Goal: Complete application form: Complete application form

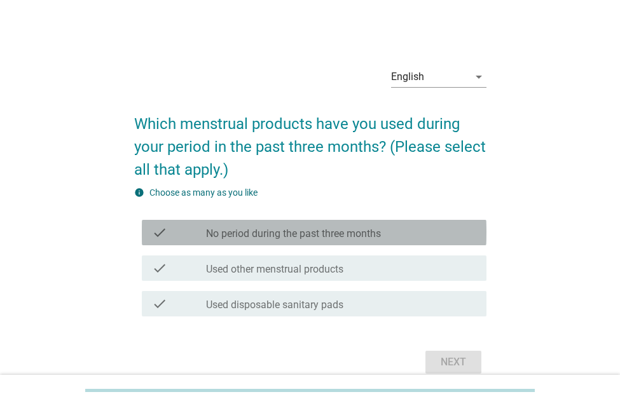
click at [224, 234] on label "No period during the past three months" at bounding box center [293, 234] width 175 height 13
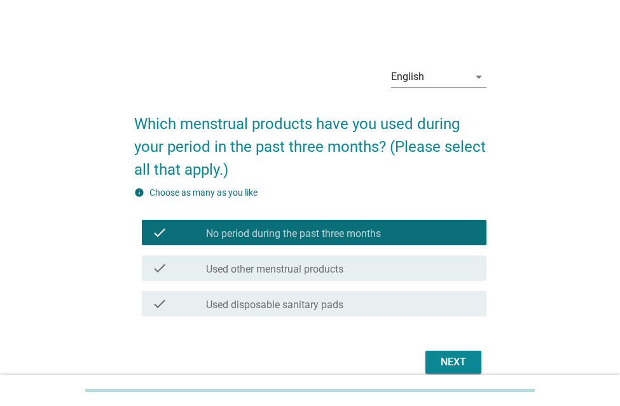
click at [463, 362] on div "Next" at bounding box center [453, 362] width 36 height 15
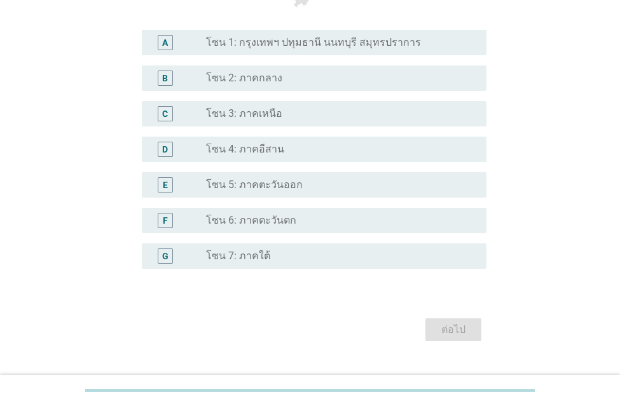
scroll to position [318, 0]
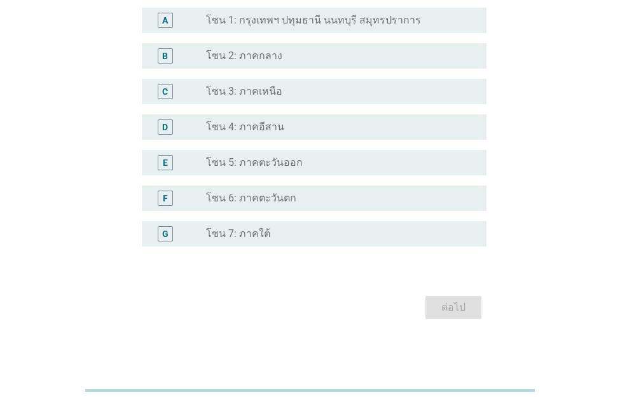
click at [243, 50] on label "โซน 2: ภาคกลาง" at bounding box center [244, 56] width 76 height 13
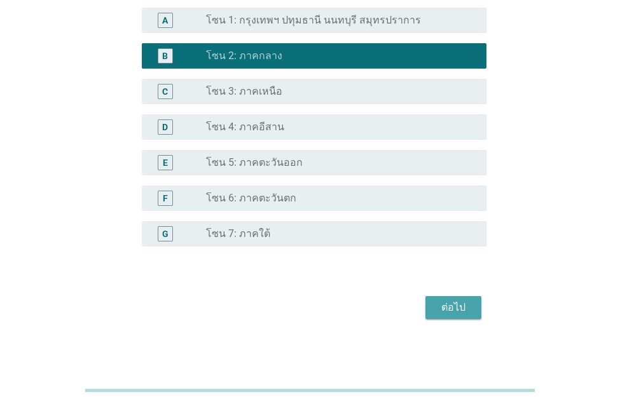
click at [440, 315] on button "ต่อไป" at bounding box center [453, 307] width 56 height 23
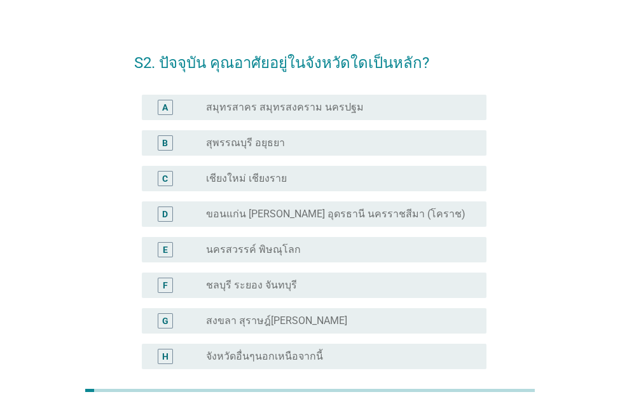
scroll to position [0, 0]
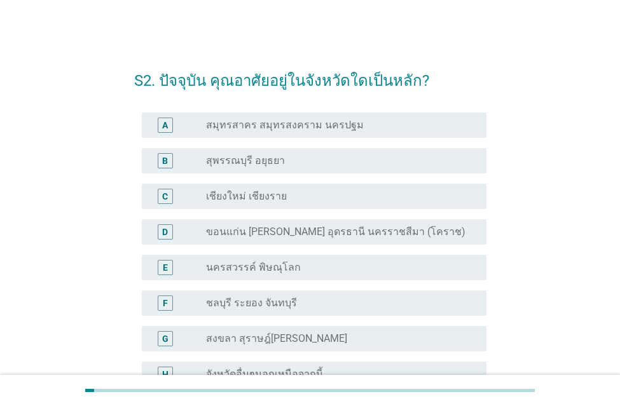
click at [233, 233] on label "ขอนแก่น อุบลราชธานี อุดรธานี นครราชสีมา (โคราช)" at bounding box center [335, 232] width 259 height 13
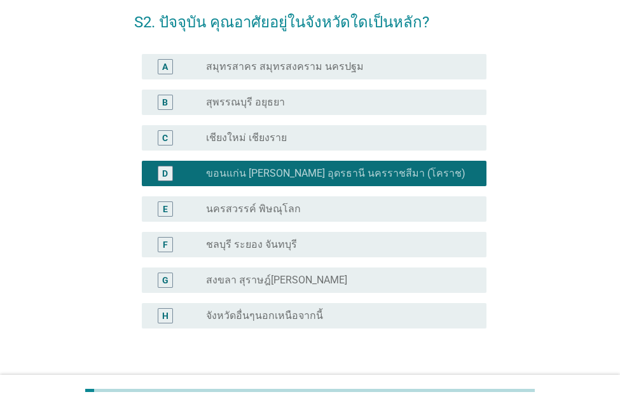
scroll to position [144, 0]
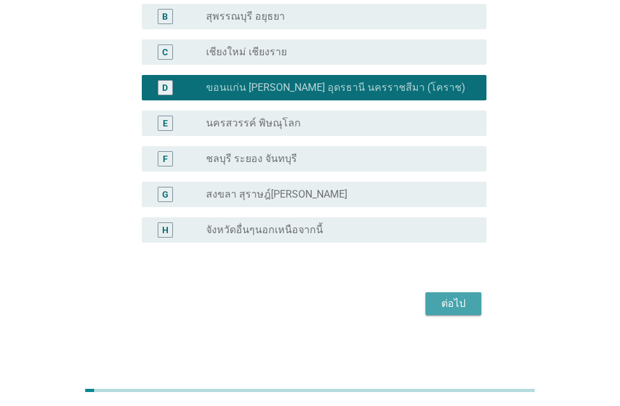
click at [452, 308] on div "ต่อไป" at bounding box center [453, 303] width 36 height 15
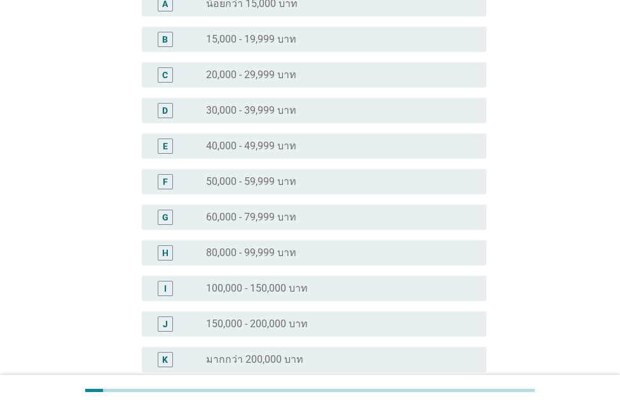
scroll to position [0, 0]
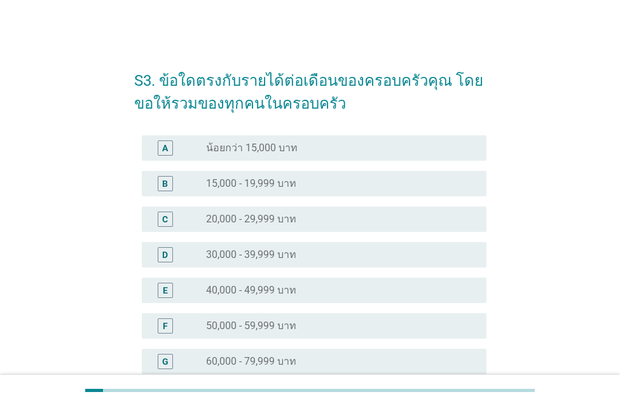
click at [249, 321] on label "50,000 - 59,999 บาท" at bounding box center [251, 326] width 90 height 13
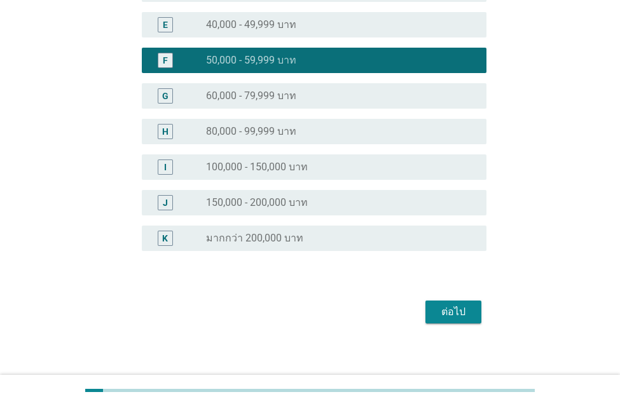
scroll to position [274, 0]
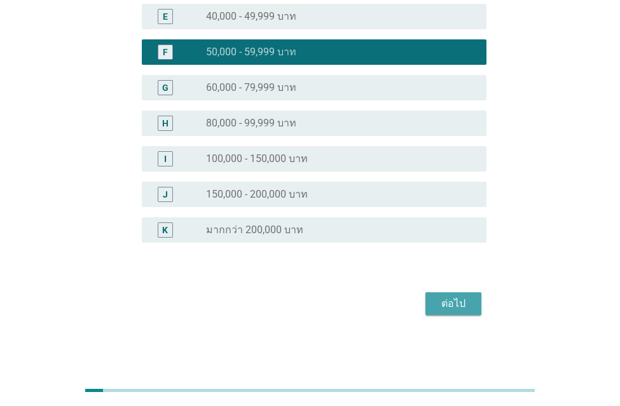
click at [432, 306] on button "ต่อไป" at bounding box center [453, 303] width 56 height 23
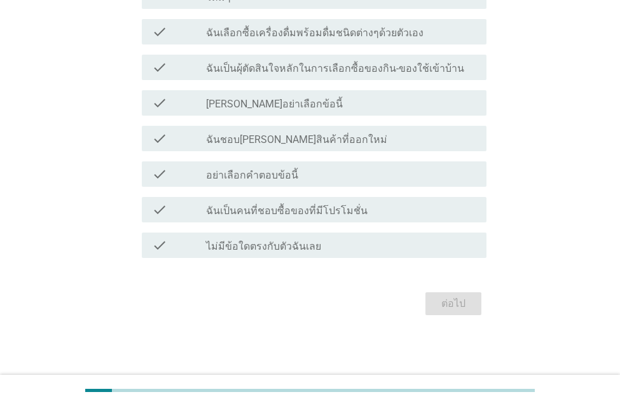
scroll to position [0, 0]
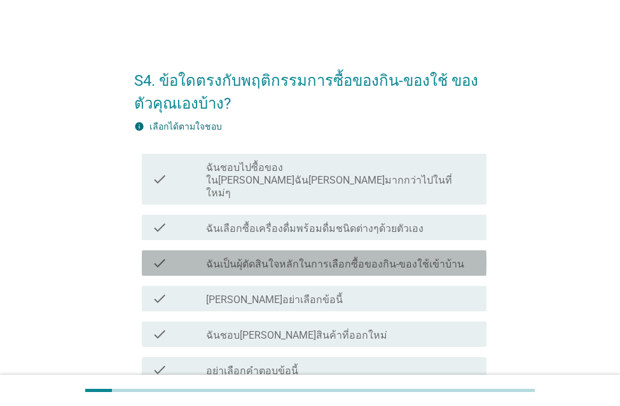
click at [247, 258] on label "ฉันเป็นผุ้ตัดสินใจหลักในการเลือกซื้อของกิน-ของใช้เข้าบ้าน" at bounding box center [335, 264] width 258 height 13
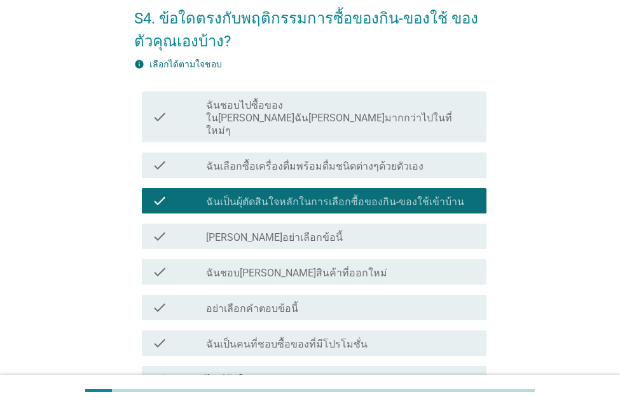
scroll to position [170, 0]
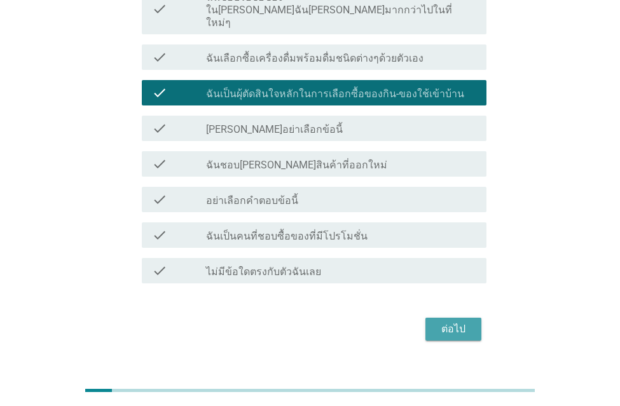
click at [447, 322] on div "ต่อไป" at bounding box center [453, 329] width 36 height 15
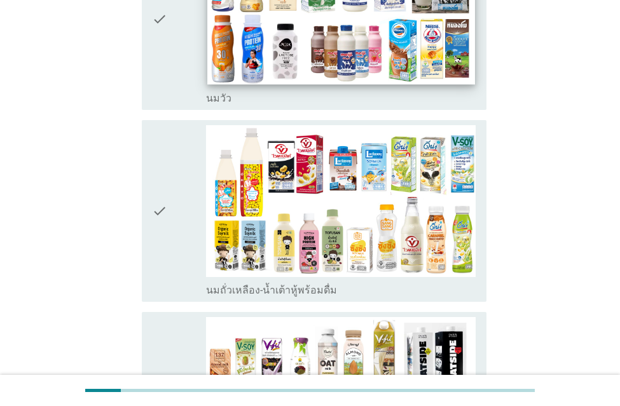
scroll to position [318, 0]
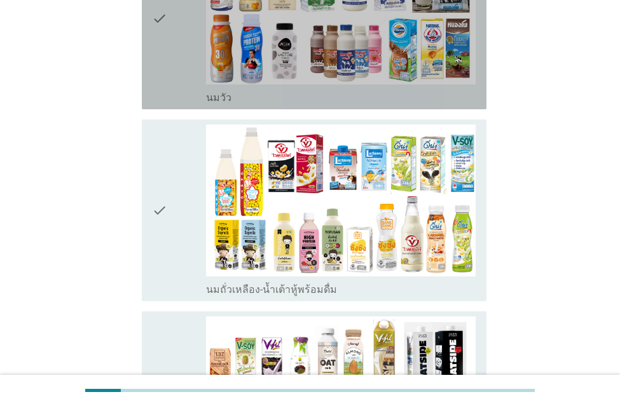
click at [157, 62] on icon "check" at bounding box center [159, 19] width 15 height 172
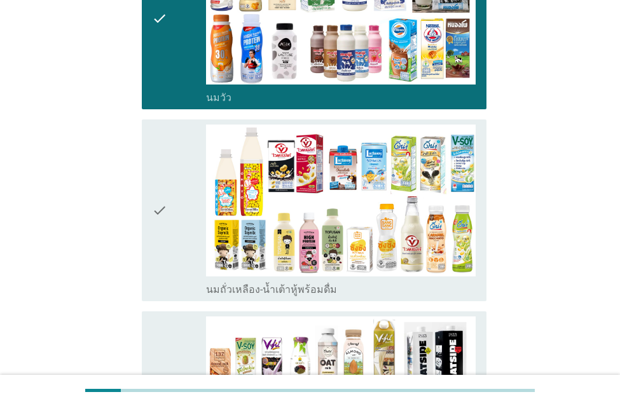
click at [174, 199] on div "check" at bounding box center [179, 211] width 54 height 172
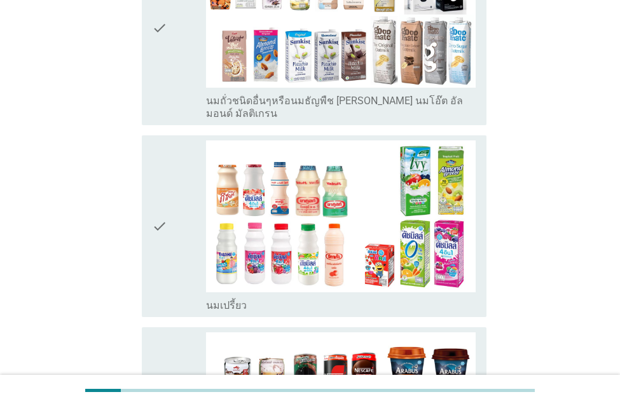
scroll to position [699, 0]
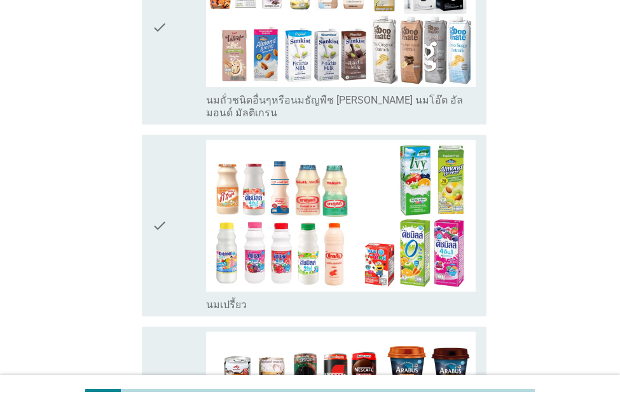
click at [176, 63] on div "check" at bounding box center [179, 27] width 54 height 184
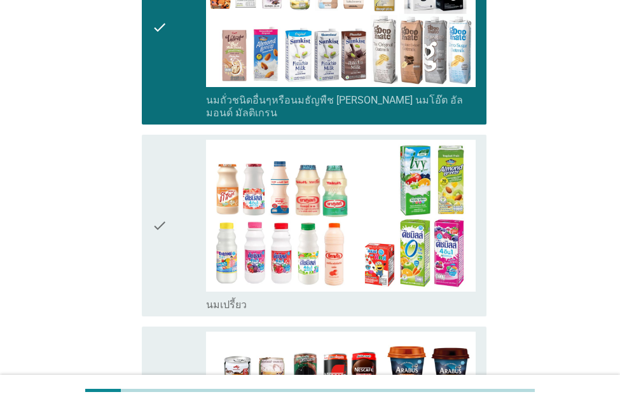
click at [175, 181] on div "check" at bounding box center [179, 226] width 54 height 172
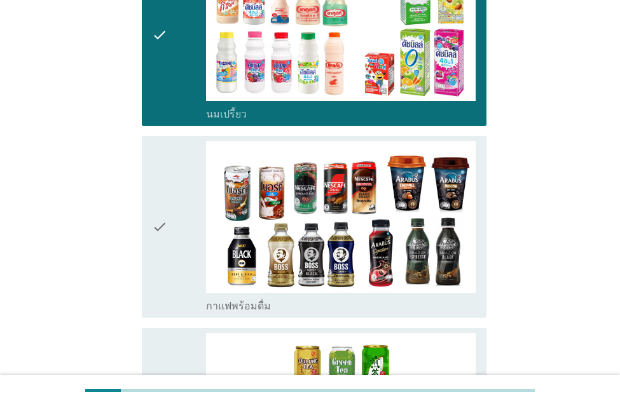
click at [176, 193] on div "check" at bounding box center [179, 227] width 54 height 172
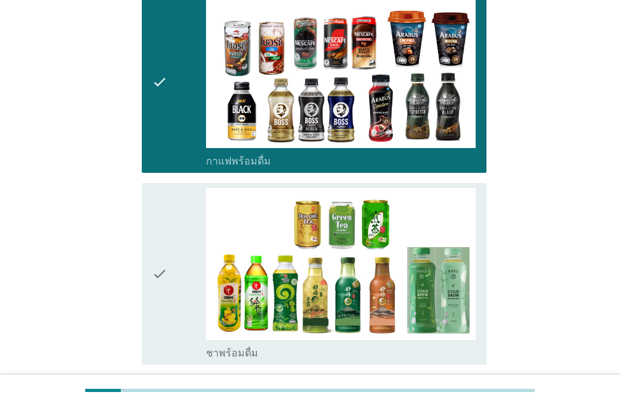
scroll to position [1144, 0]
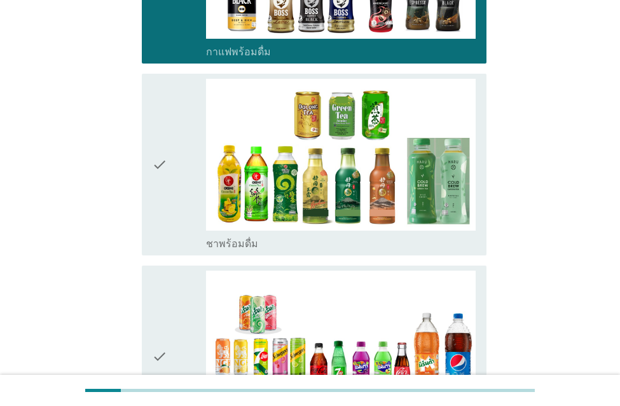
click at [175, 171] on div "check" at bounding box center [179, 165] width 54 height 172
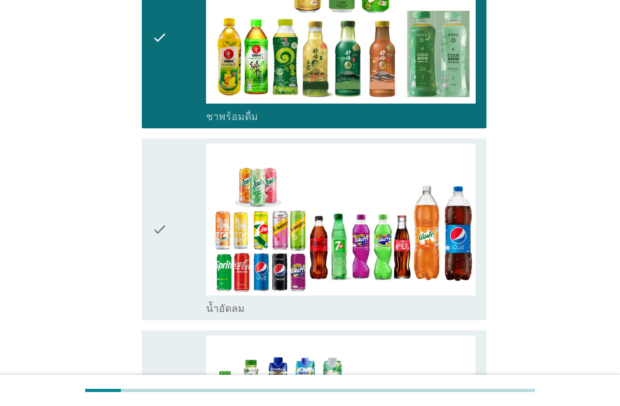
click at [175, 202] on div "check" at bounding box center [179, 230] width 54 height 172
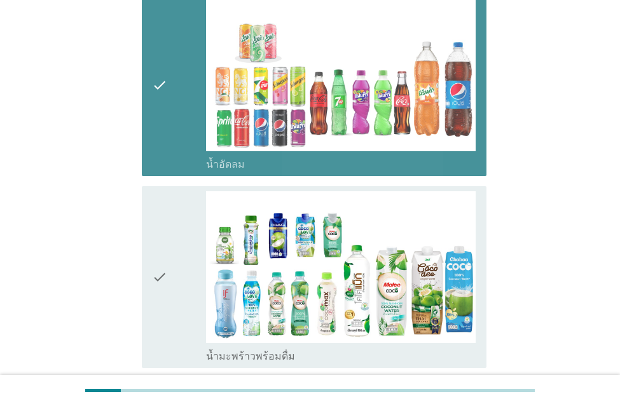
scroll to position [1589, 0]
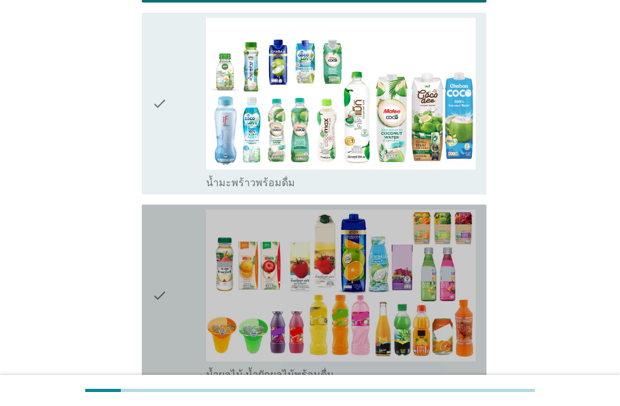
click at [172, 250] on div "check" at bounding box center [179, 296] width 54 height 172
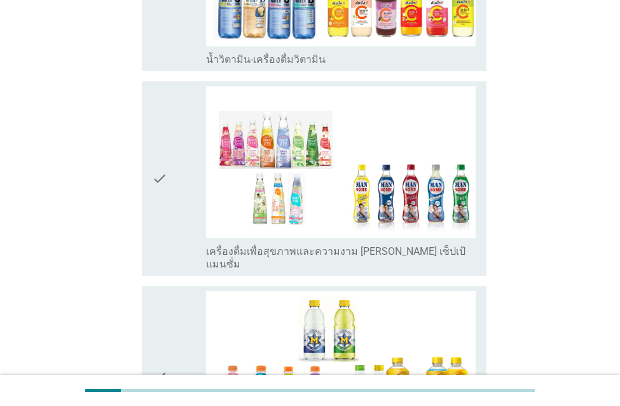
scroll to position [2098, 0]
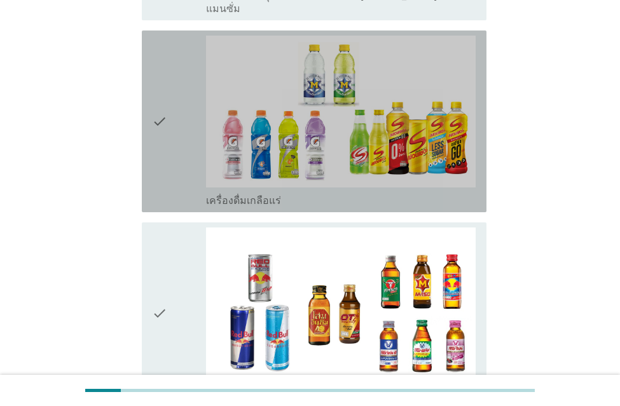
click at [169, 106] on div "check" at bounding box center [179, 122] width 54 height 172
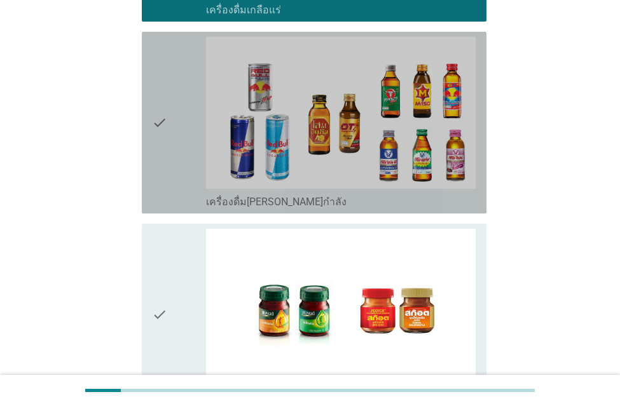
click at [170, 97] on div "check" at bounding box center [179, 123] width 54 height 172
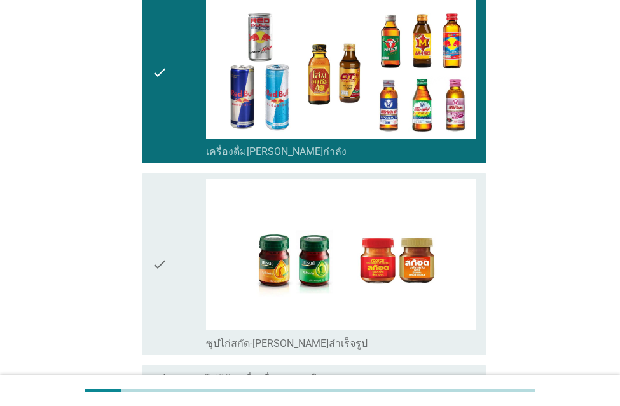
scroll to position [2701, 0]
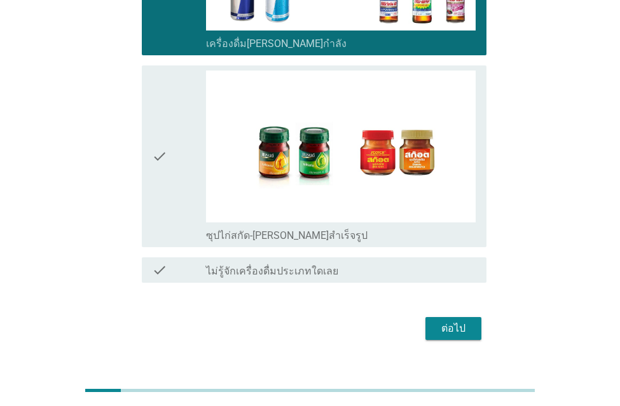
click at [185, 116] on div "check" at bounding box center [179, 157] width 54 height 172
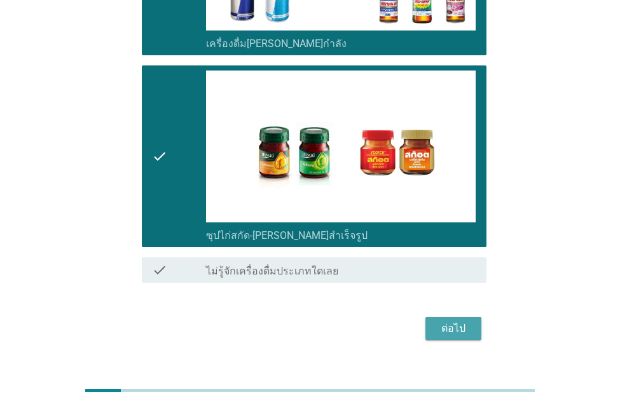
click at [446, 321] on div "ต่อไป" at bounding box center [453, 328] width 36 height 15
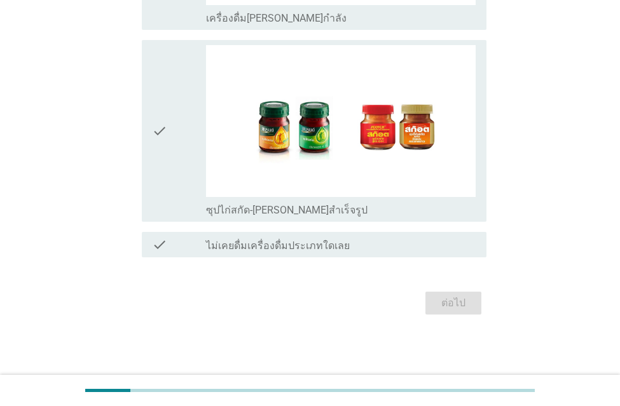
scroll to position [0, 0]
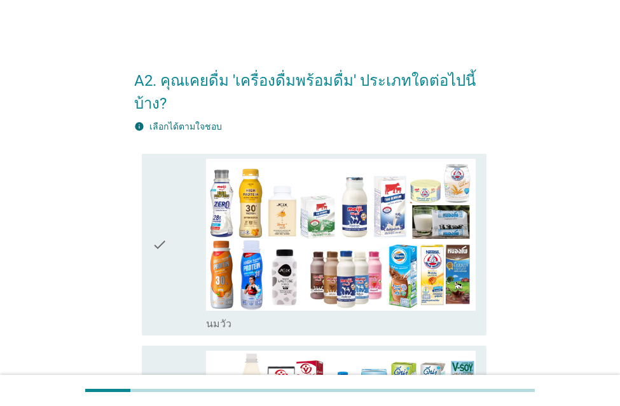
click at [172, 258] on div "check" at bounding box center [179, 245] width 54 height 172
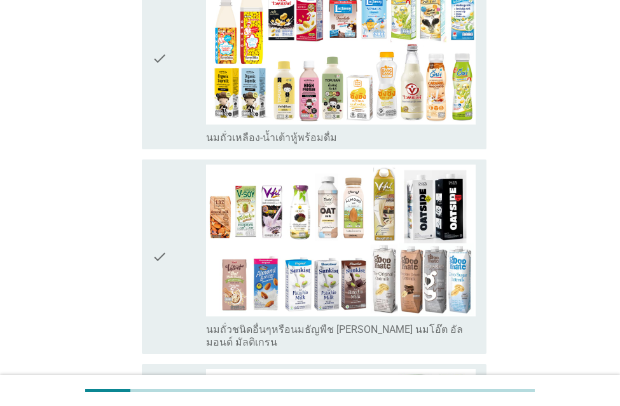
scroll to position [381, 0]
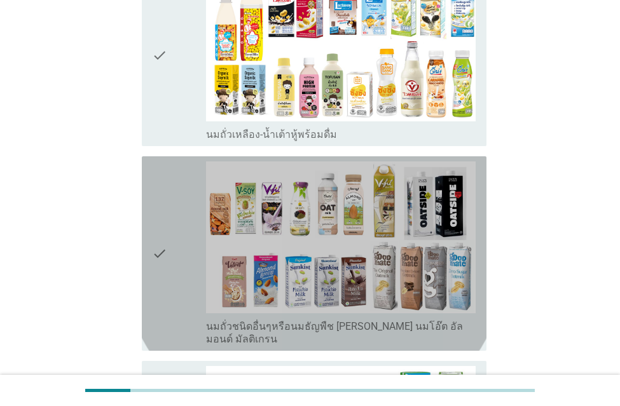
click at [165, 213] on icon "check" at bounding box center [159, 253] width 15 height 184
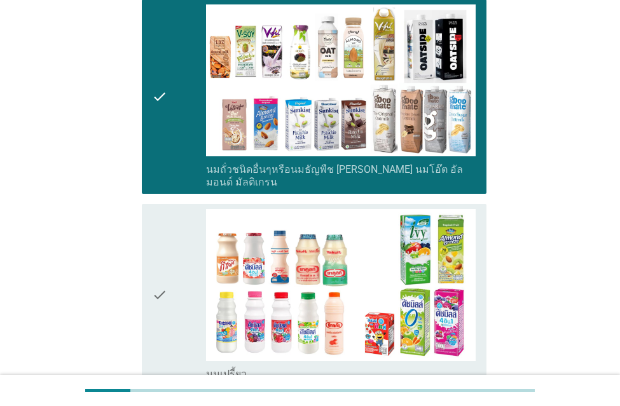
scroll to position [509, 0]
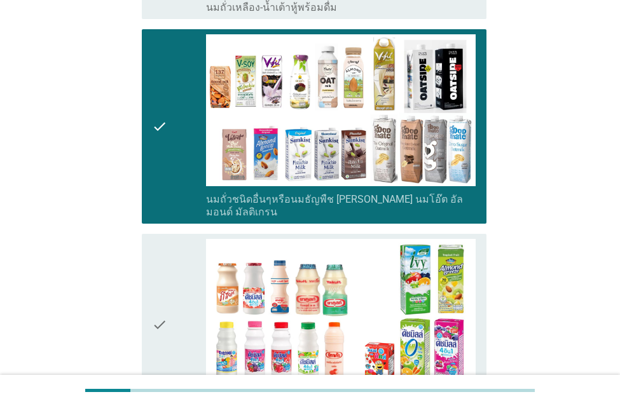
click at [158, 102] on icon "check" at bounding box center [159, 126] width 15 height 184
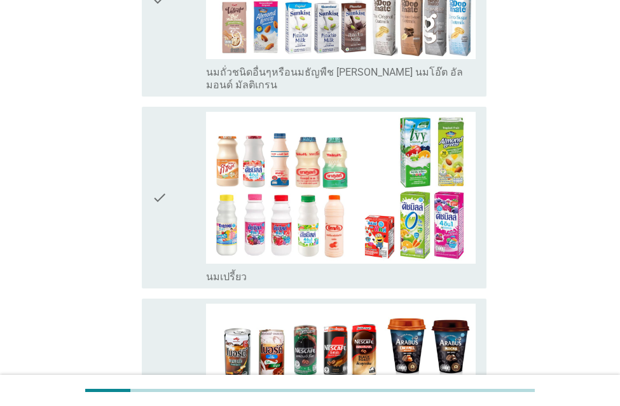
click at [181, 184] on div "check" at bounding box center [179, 198] width 54 height 172
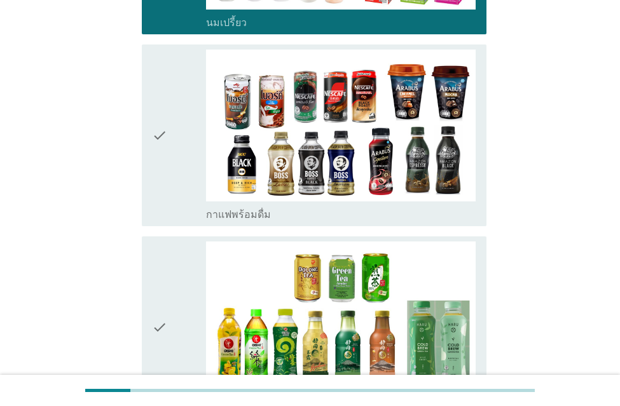
click at [175, 123] on div "check" at bounding box center [179, 136] width 54 height 172
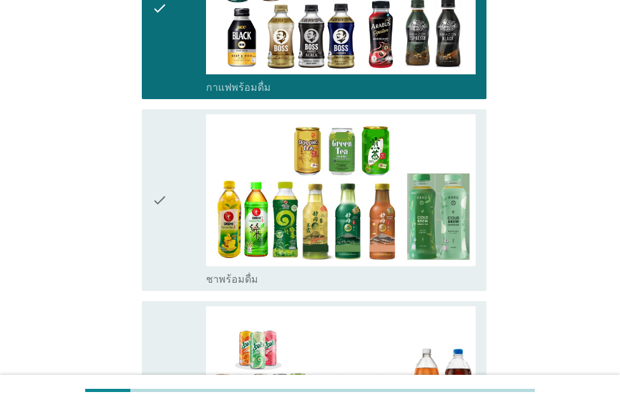
click at [182, 236] on div "check" at bounding box center [179, 200] width 54 height 172
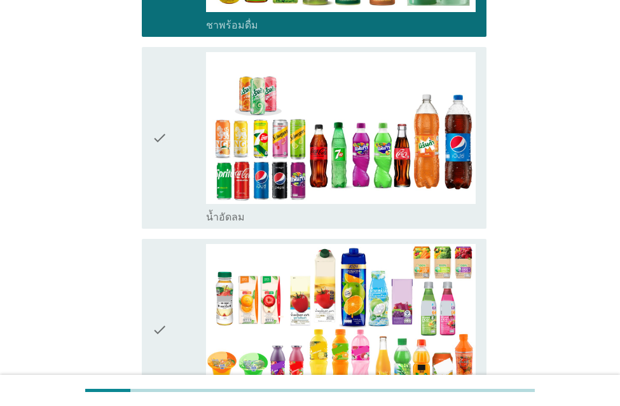
click at [170, 155] on div "check" at bounding box center [179, 138] width 54 height 172
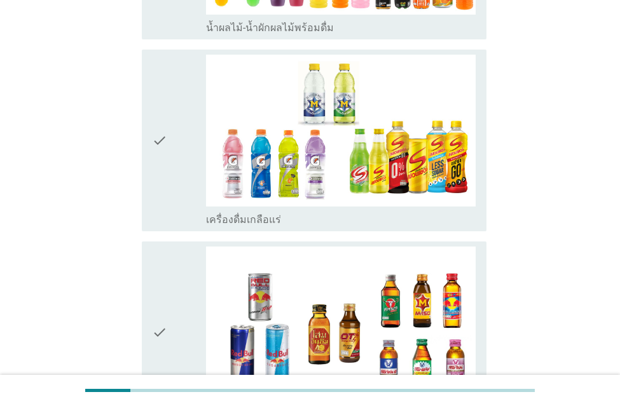
click at [175, 152] on div "check" at bounding box center [179, 141] width 54 height 172
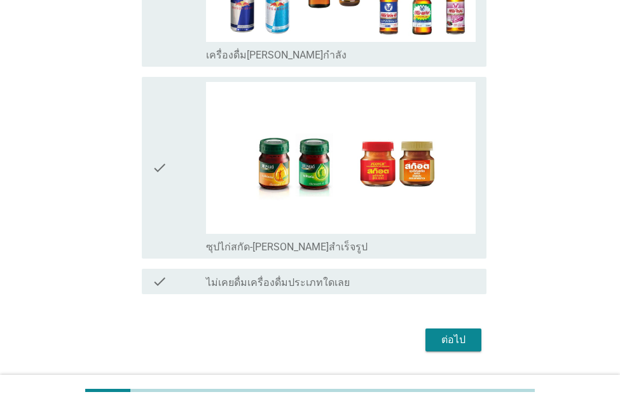
scroll to position [2034, 0]
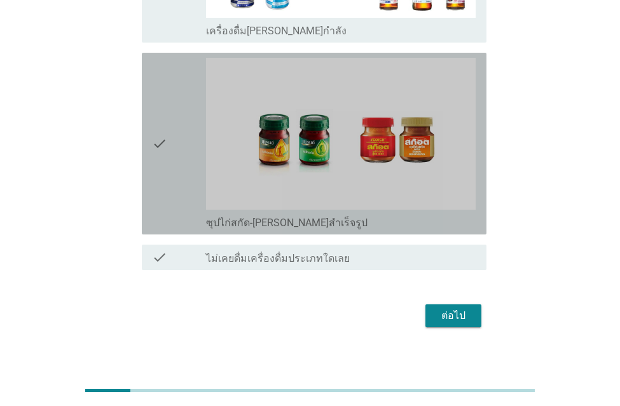
click at [181, 141] on div "check" at bounding box center [179, 144] width 54 height 172
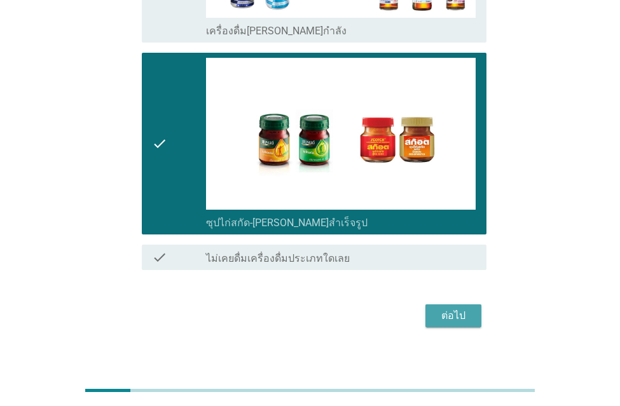
click at [439, 308] on div "ต่อไป" at bounding box center [453, 315] width 36 height 15
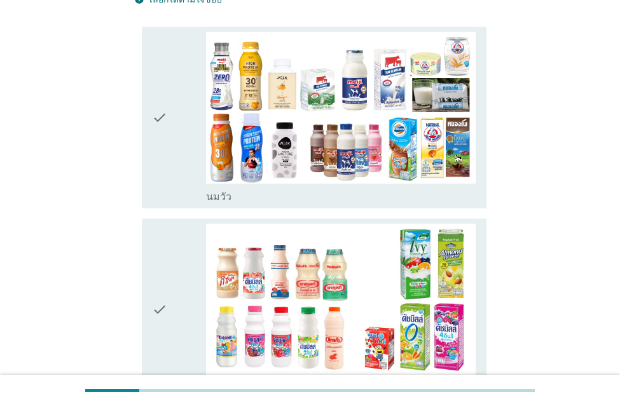
click at [168, 275] on div "check" at bounding box center [179, 310] width 54 height 172
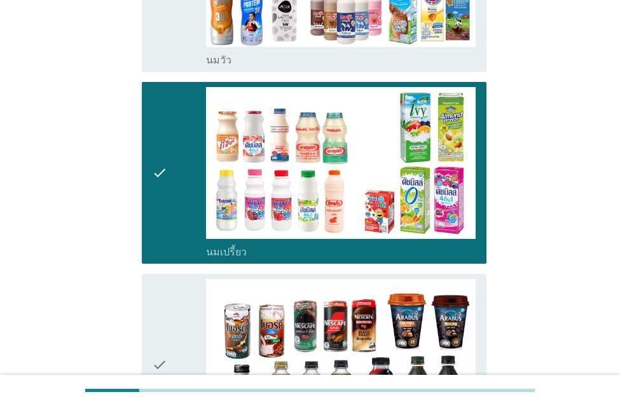
scroll to position [509, 0]
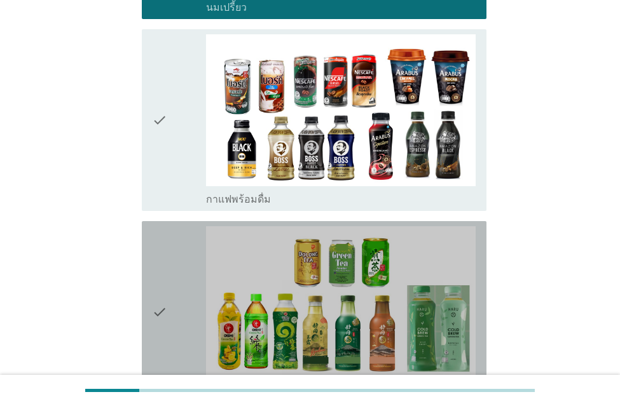
click at [179, 299] on div "check" at bounding box center [179, 312] width 54 height 172
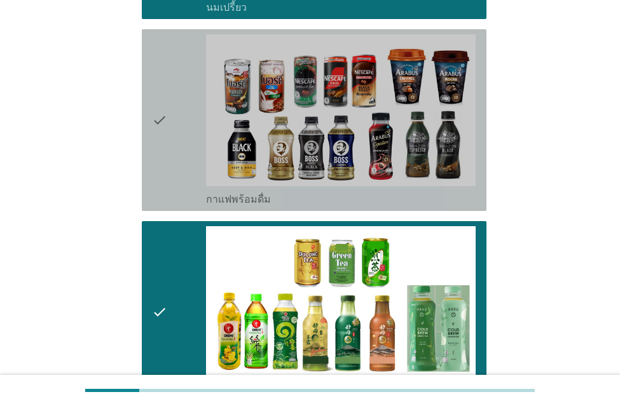
click at [190, 136] on div "check" at bounding box center [179, 120] width 54 height 172
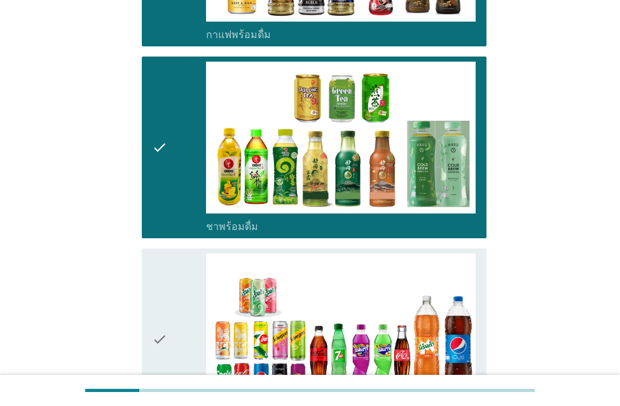
scroll to position [699, 0]
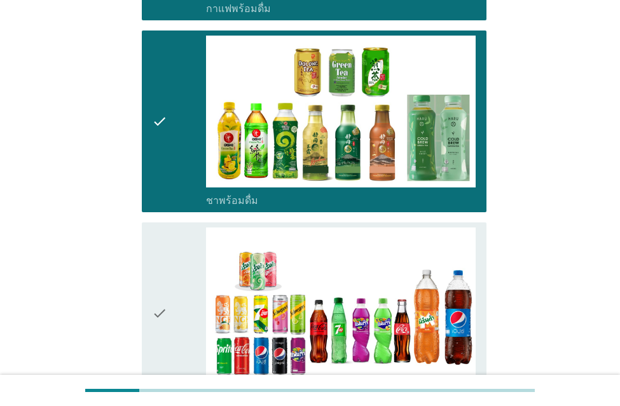
click at [177, 133] on div "check" at bounding box center [179, 122] width 54 height 172
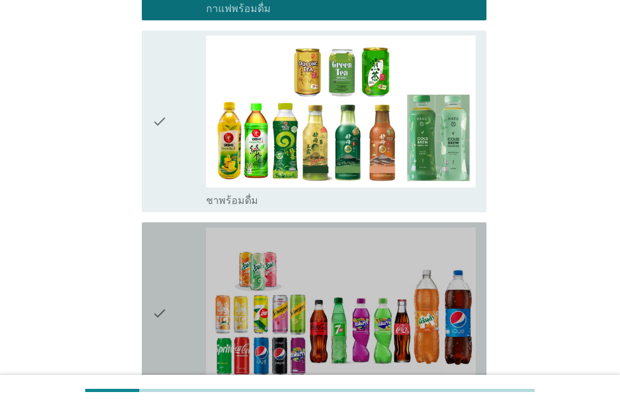
click at [176, 316] on div "check" at bounding box center [179, 314] width 54 height 172
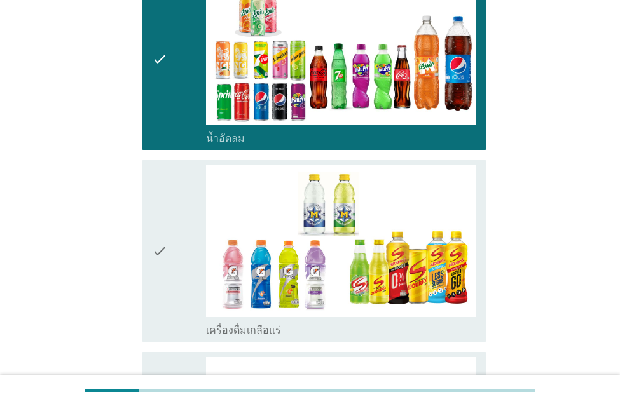
click at [200, 250] on div "check" at bounding box center [179, 251] width 54 height 172
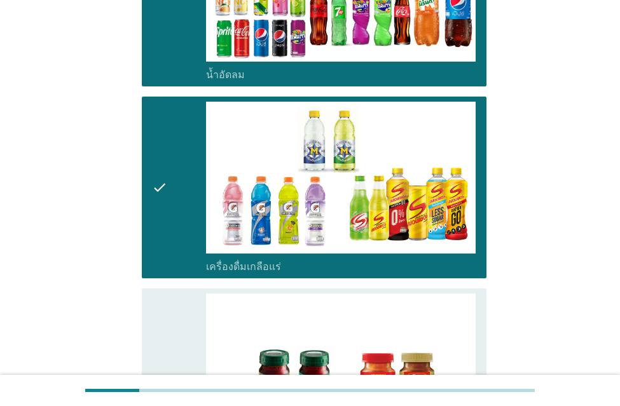
click at [177, 130] on div "check" at bounding box center [179, 188] width 54 height 172
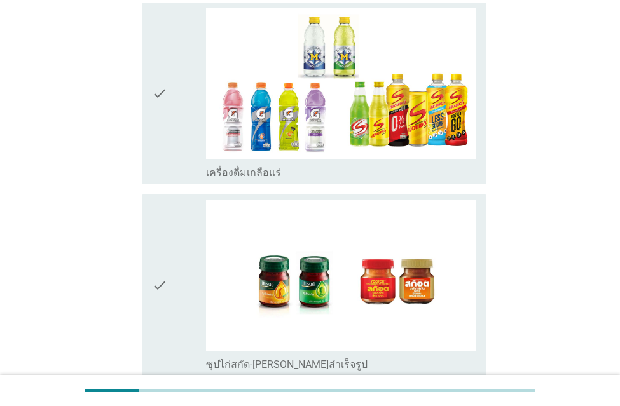
scroll to position [1265, 0]
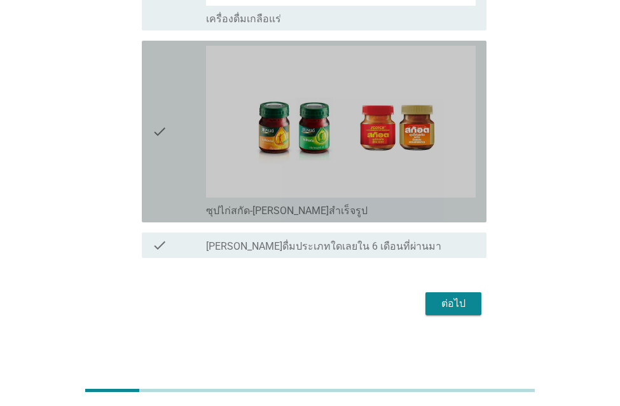
click at [171, 126] on div "check" at bounding box center [179, 132] width 54 height 172
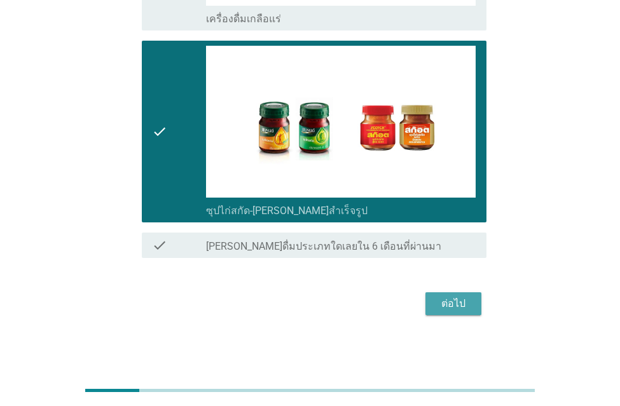
click at [471, 295] on button "ต่อไป" at bounding box center [453, 303] width 56 height 23
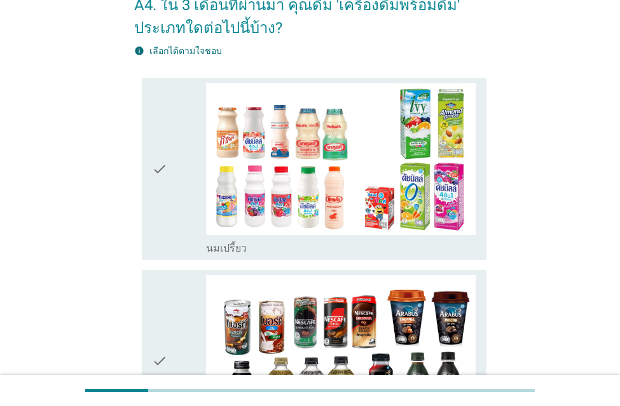
scroll to position [191, 0]
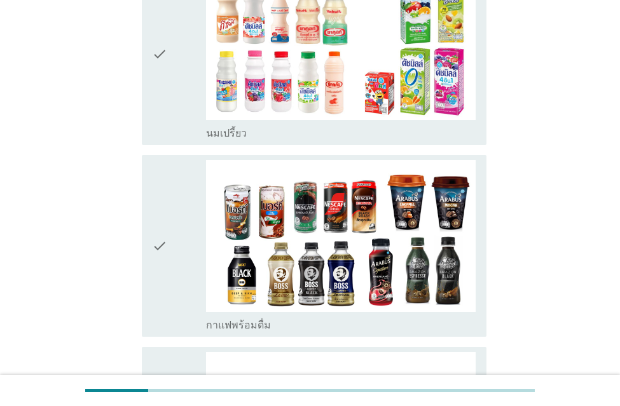
click at [175, 113] on div "check" at bounding box center [179, 54] width 54 height 172
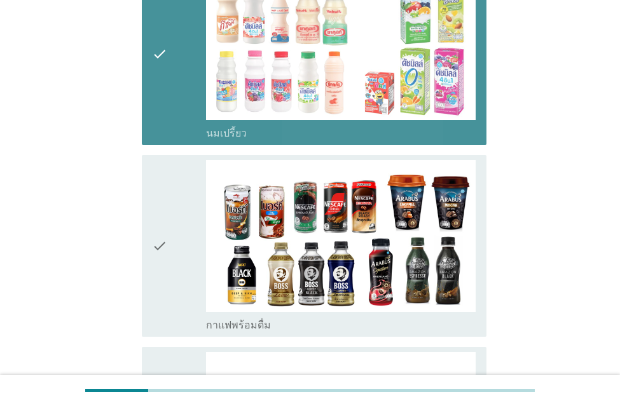
click at [174, 218] on div "check" at bounding box center [179, 246] width 54 height 172
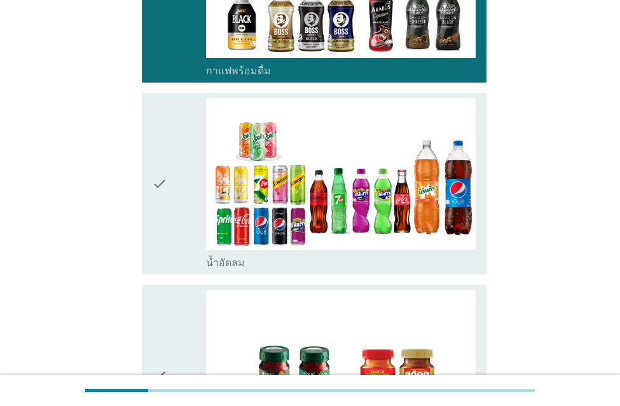
scroll to position [636, 0]
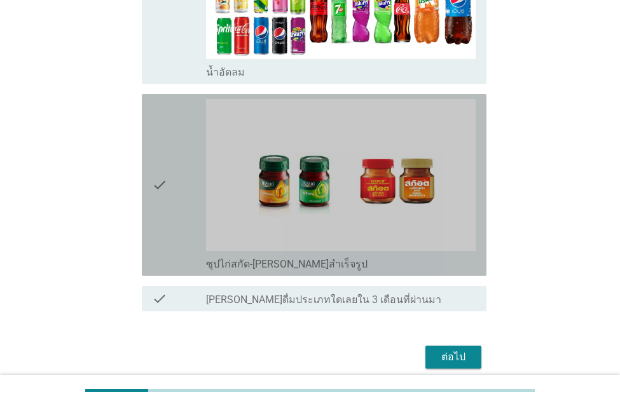
click at [189, 179] on div "check" at bounding box center [179, 185] width 54 height 172
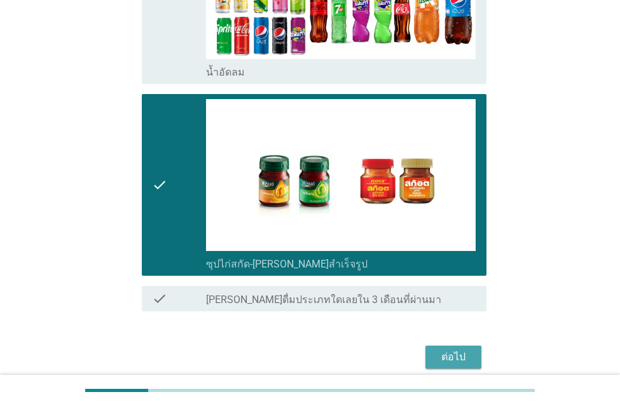
click at [447, 364] on div "ต่อไป" at bounding box center [453, 357] width 36 height 15
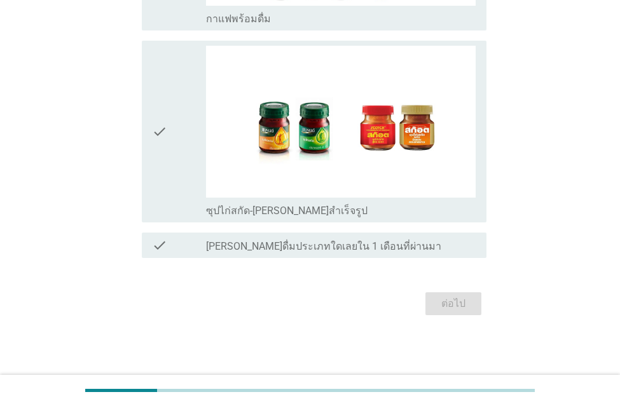
scroll to position [0, 0]
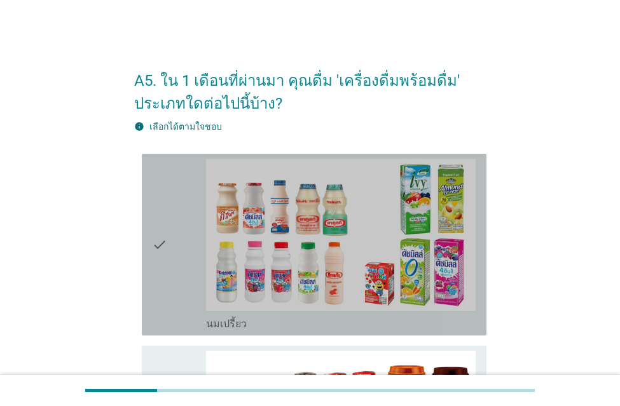
click at [189, 237] on div "check" at bounding box center [179, 245] width 54 height 172
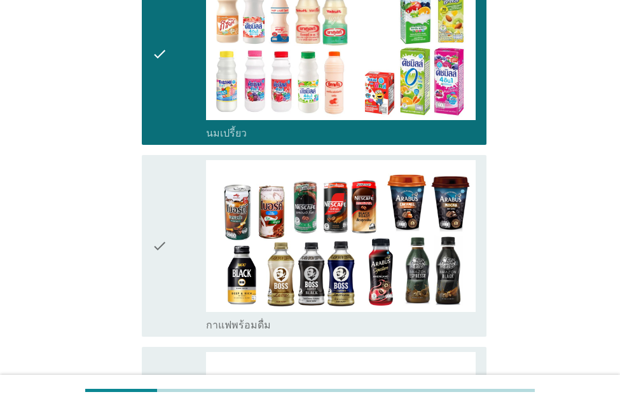
click at [188, 244] on div "check" at bounding box center [179, 246] width 54 height 172
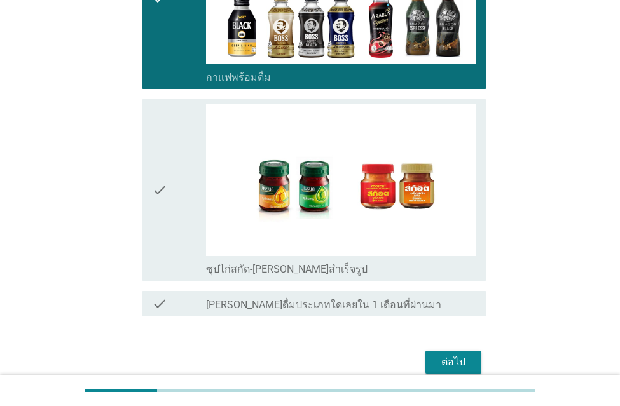
scroll to position [445, 0]
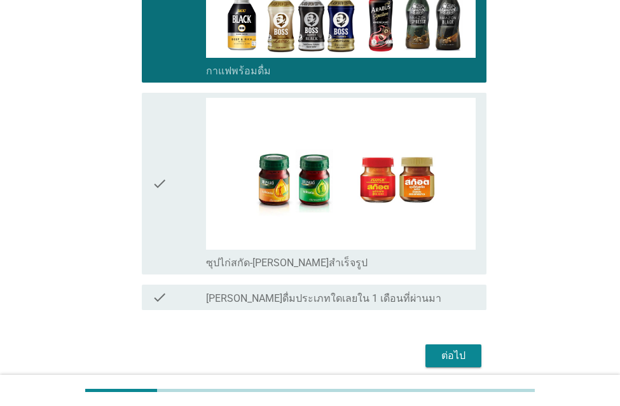
click at [188, 217] on div "check" at bounding box center [179, 184] width 54 height 172
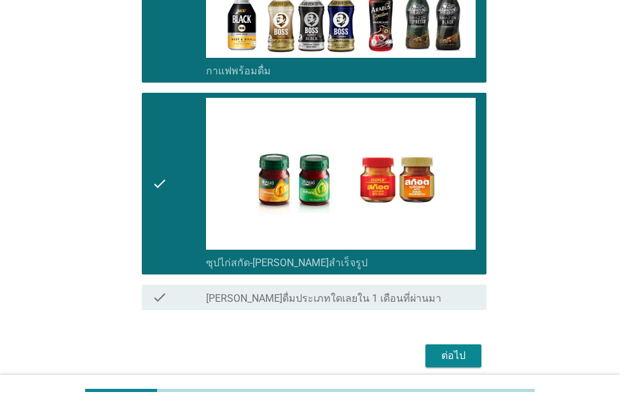
click at [455, 353] on div "ต่อไป" at bounding box center [453, 355] width 36 height 15
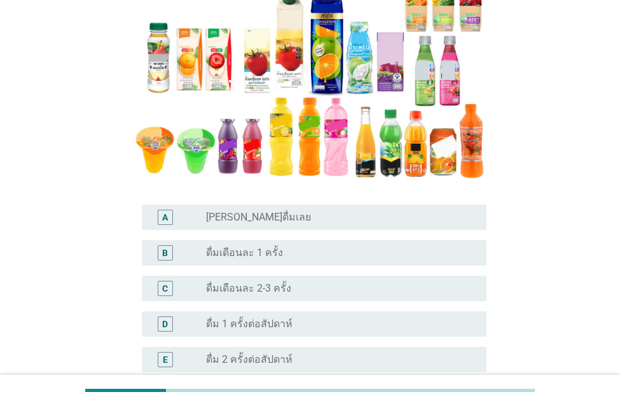
scroll to position [254, 0]
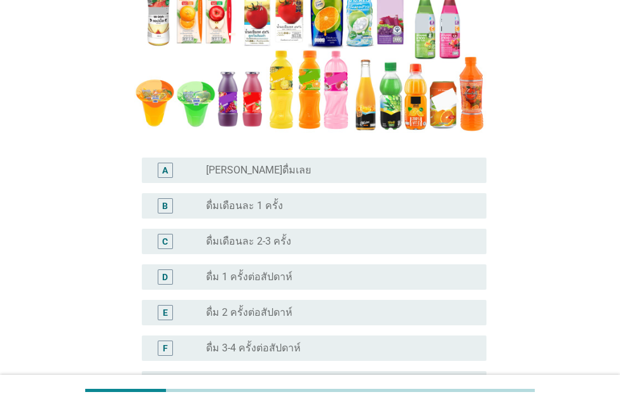
click at [245, 239] on label "ดื่มเดือนละ 2-3 ครั้ง" at bounding box center [248, 241] width 85 height 13
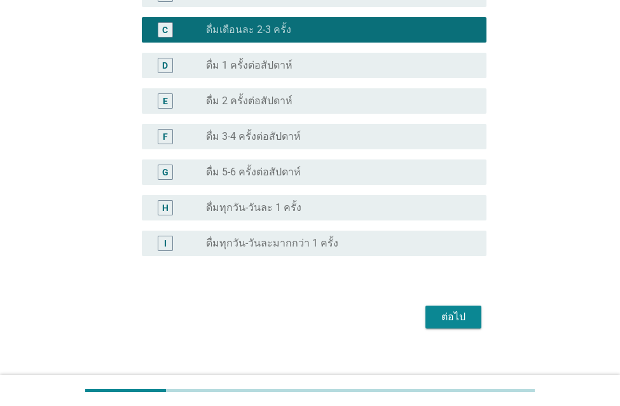
scroll to position [480, 0]
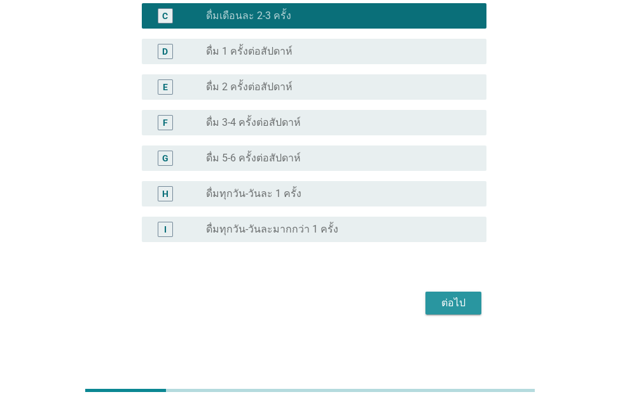
click at [437, 299] on div "ต่อไป" at bounding box center [453, 303] width 36 height 15
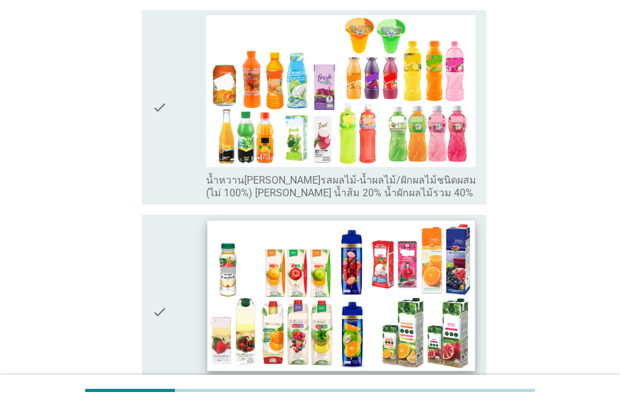
scroll to position [254, 0]
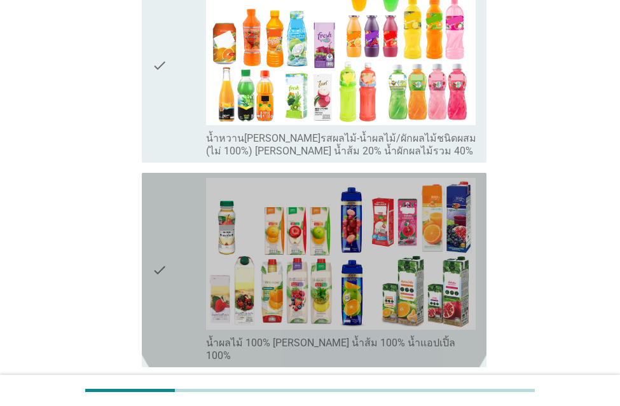
click at [175, 235] on div "check" at bounding box center [179, 270] width 54 height 184
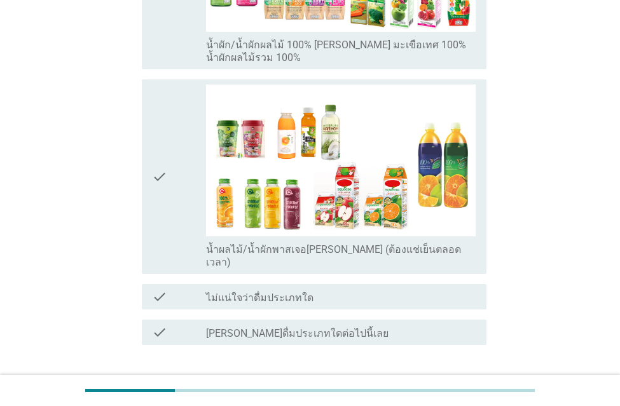
scroll to position [819, 0]
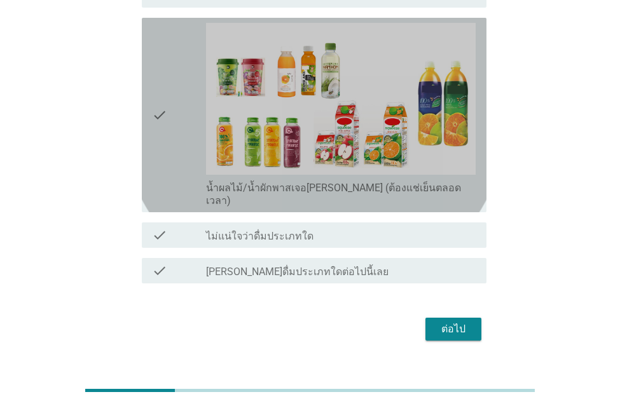
click at [170, 132] on div "check" at bounding box center [179, 115] width 54 height 184
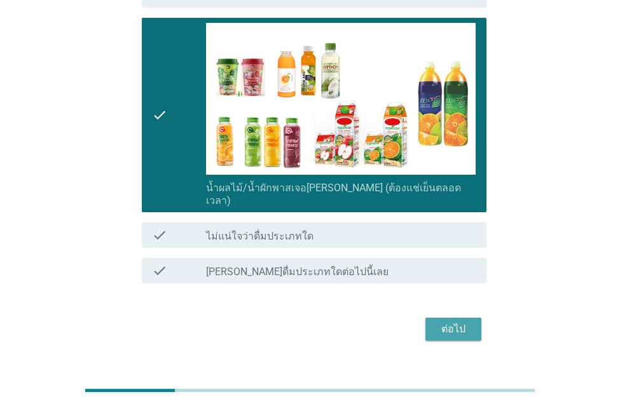
click at [456, 322] on div "ต่อไป" at bounding box center [453, 329] width 36 height 15
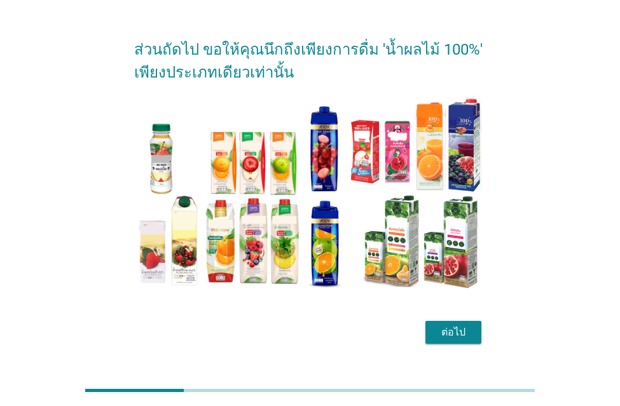
scroll to position [60, 0]
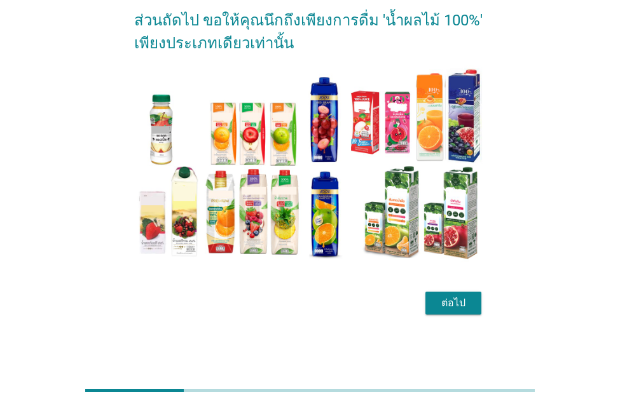
click at [448, 303] on div "ต่อไป" at bounding box center [453, 303] width 36 height 15
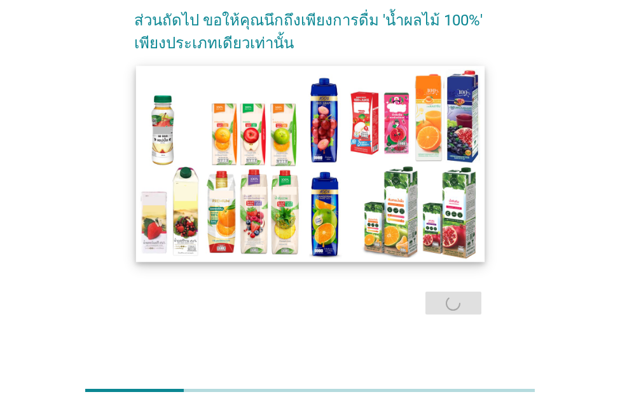
scroll to position [0, 0]
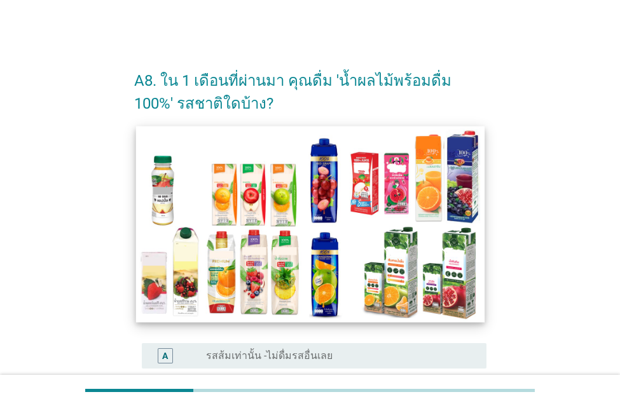
click at [195, 217] on img at bounding box center [309, 224] width 348 height 196
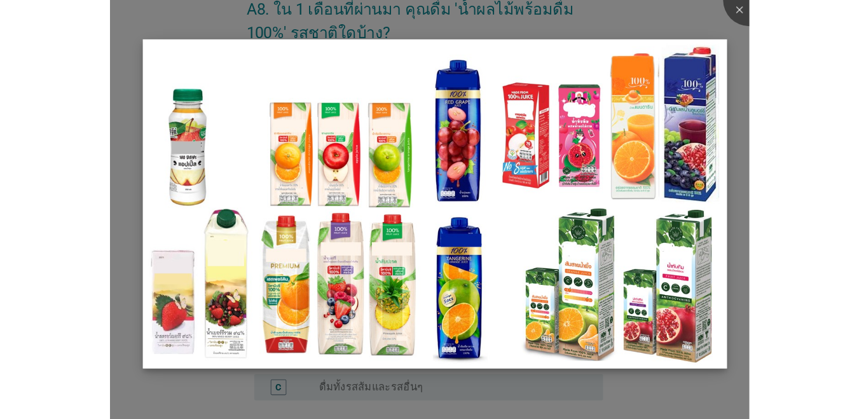
scroll to position [127, 0]
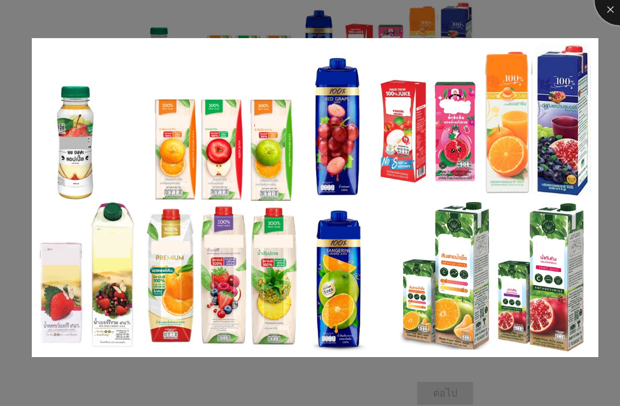
click at [612, 9] on div at bounding box center [619, 0] width 51 height 51
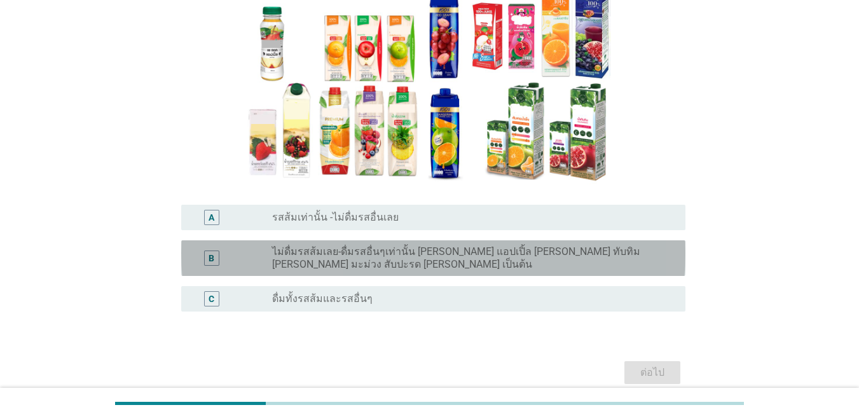
click at [293, 252] on label "ไม่ดื่มรสส้มเลย-ดื่มรสอื่นๆเท่านั้น เช่น แอปเปิ้ล องุ่น ทับทิม ฝรั่ง มะม่วง สับ…" at bounding box center [468, 257] width 393 height 25
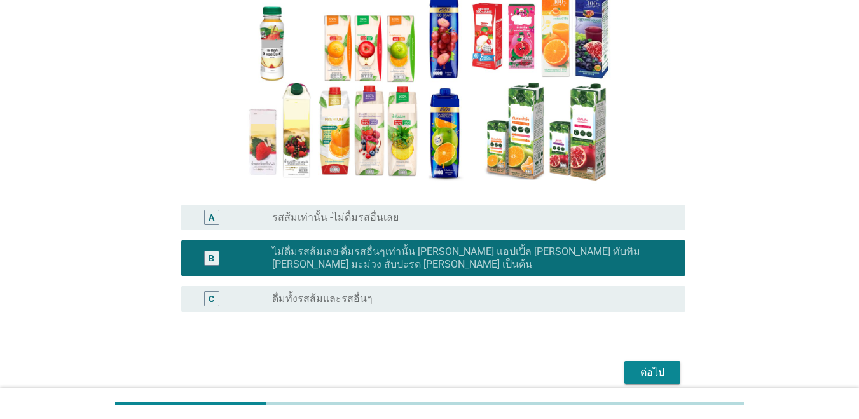
click at [619, 361] on button "ต่อไป" at bounding box center [652, 372] width 56 height 23
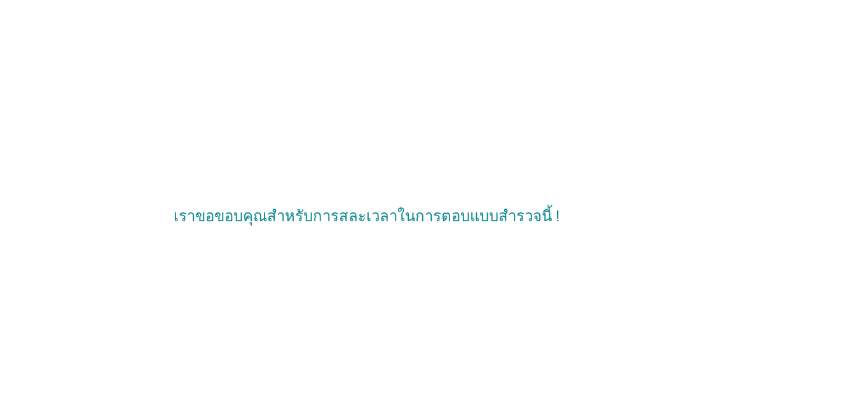
scroll to position [0, 0]
